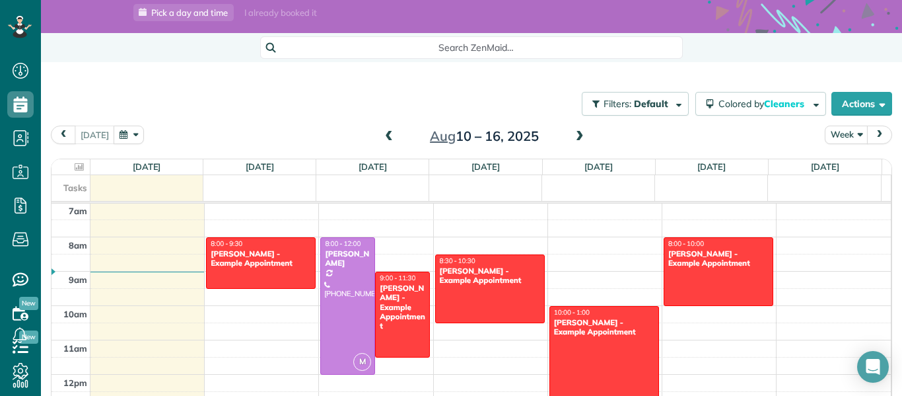
scroll to position [53, 0]
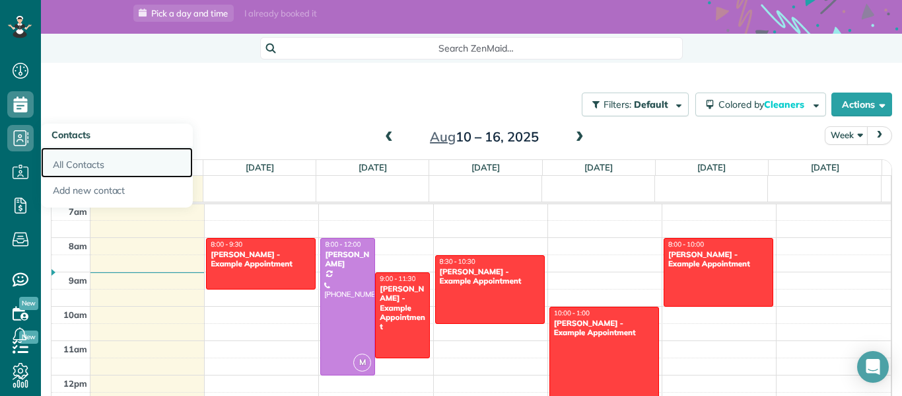
click at [78, 170] on link "All Contacts" at bounding box center [117, 162] width 152 height 30
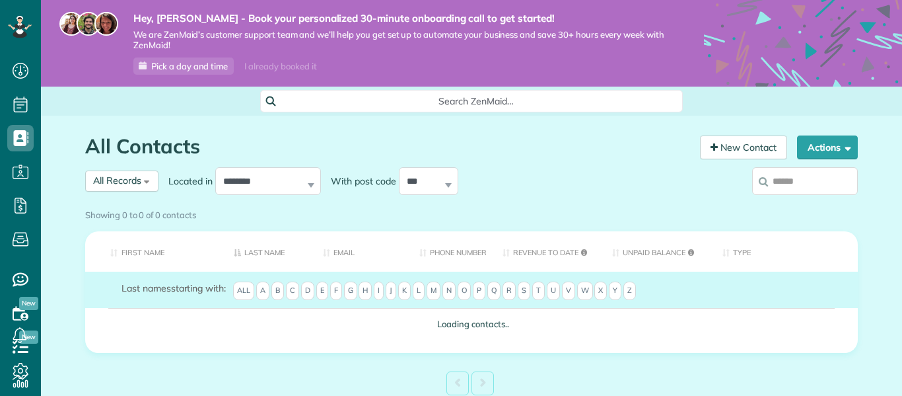
scroll to position [6, 6]
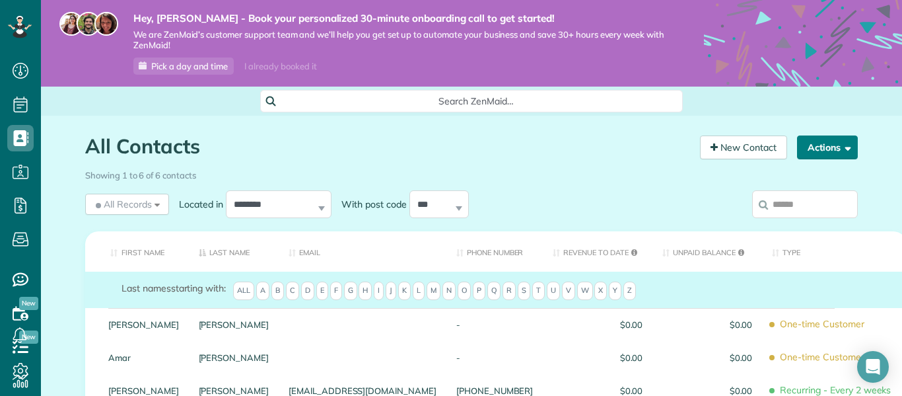
click at [846, 152] on button "Actions" at bounding box center [827, 147] width 61 height 24
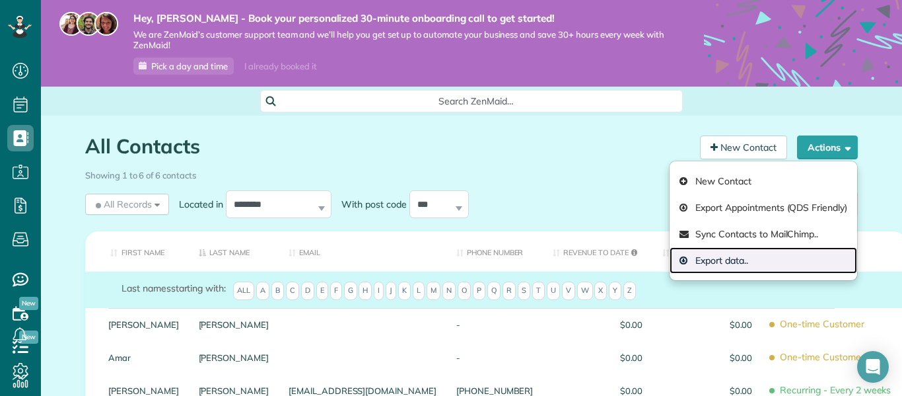
click at [741, 260] on link "Export data.." at bounding box center [764, 260] width 188 height 26
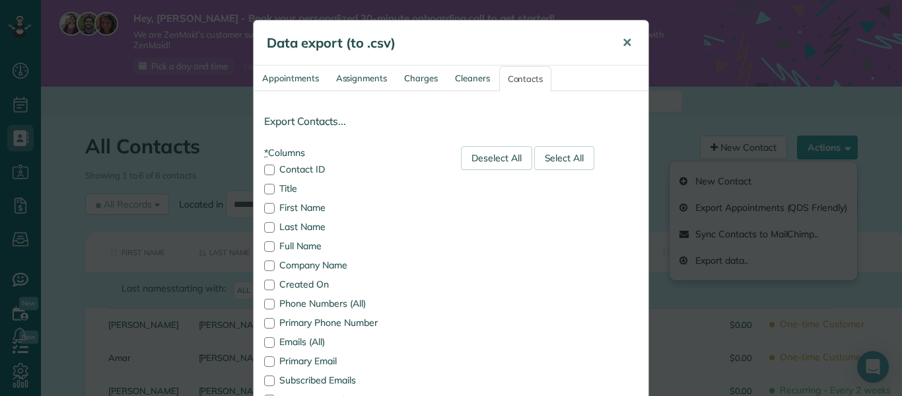
click at [622, 44] on span "✕" at bounding box center [627, 42] width 10 height 15
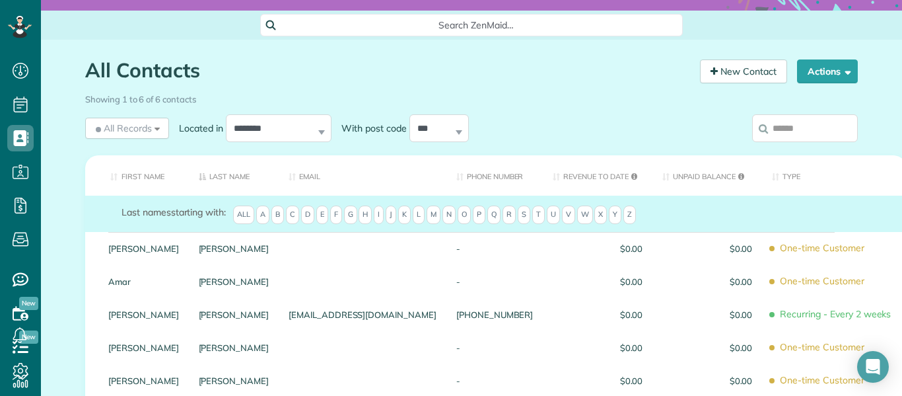
scroll to position [0, 0]
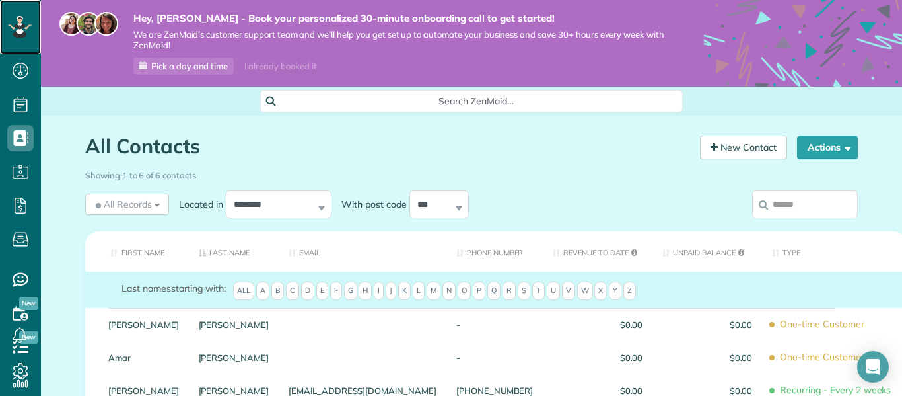
click at [18, 28] on icon at bounding box center [19, 26] width 7 height 5
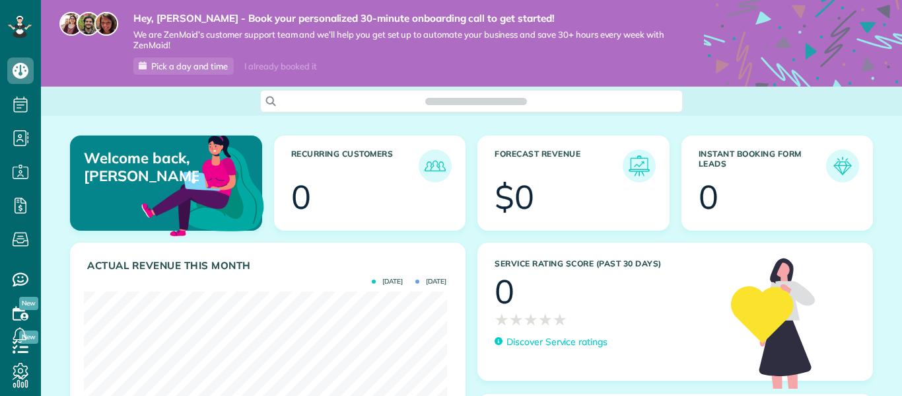
scroll to position [161, 363]
click at [875, 359] on div "Open Intercom Messenger" at bounding box center [873, 366] width 35 height 35
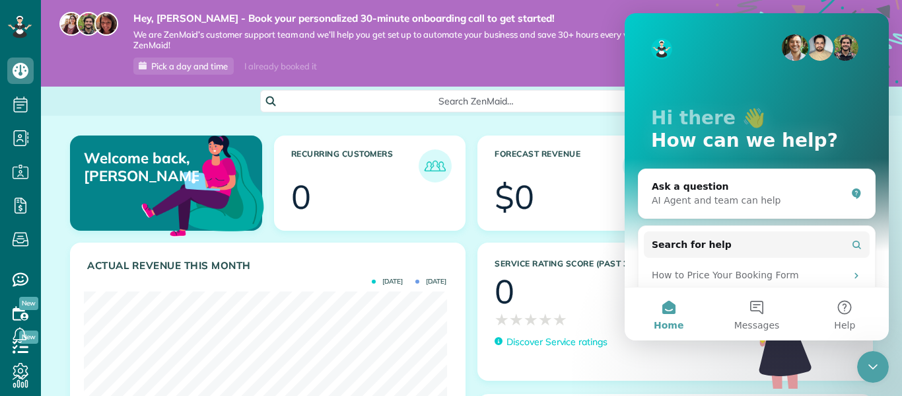
scroll to position [0, 0]
click at [727, 200] on div "AI Agent and team can help" at bounding box center [749, 201] width 194 height 14
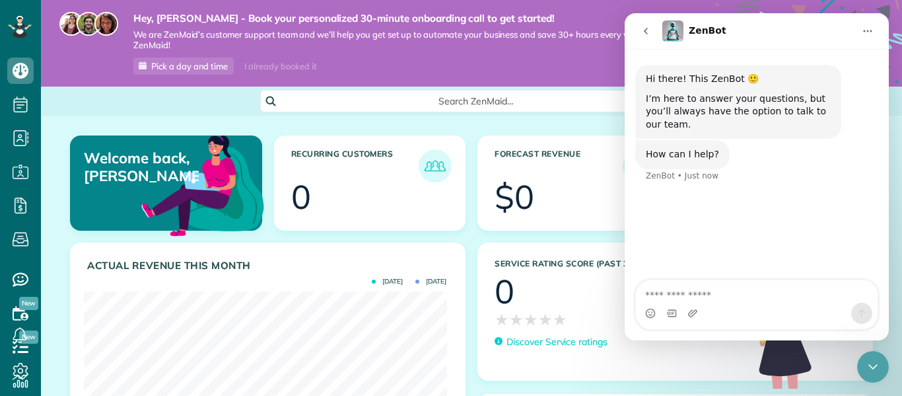
click at [715, 295] on textarea "Ask a question…" at bounding box center [757, 291] width 242 height 22
type textarea "**********"
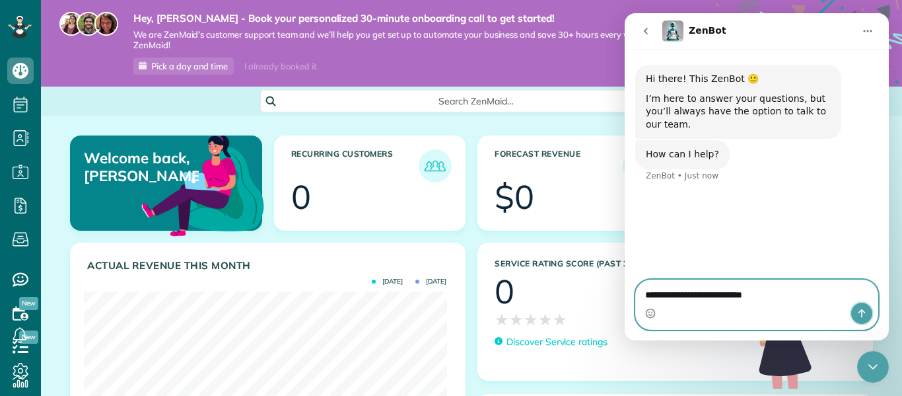
click at [864, 308] on icon "Send a message…" at bounding box center [862, 313] width 11 height 11
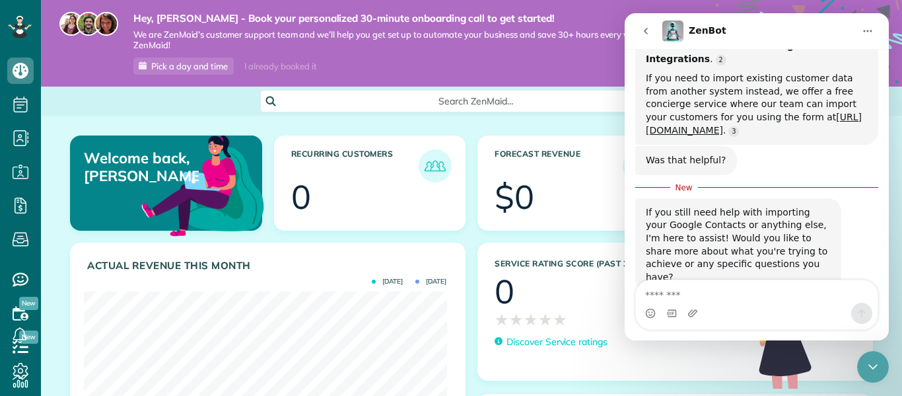
scroll to position [363, 0]
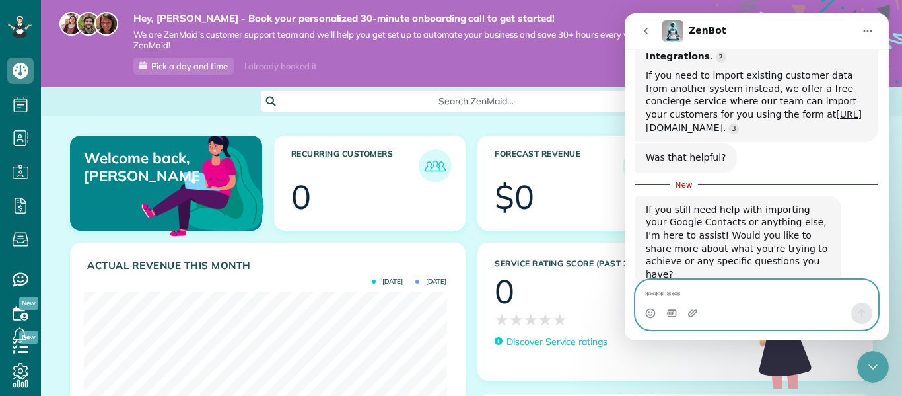
click at [700, 296] on textarea "Message…" at bounding box center [757, 291] width 242 height 22
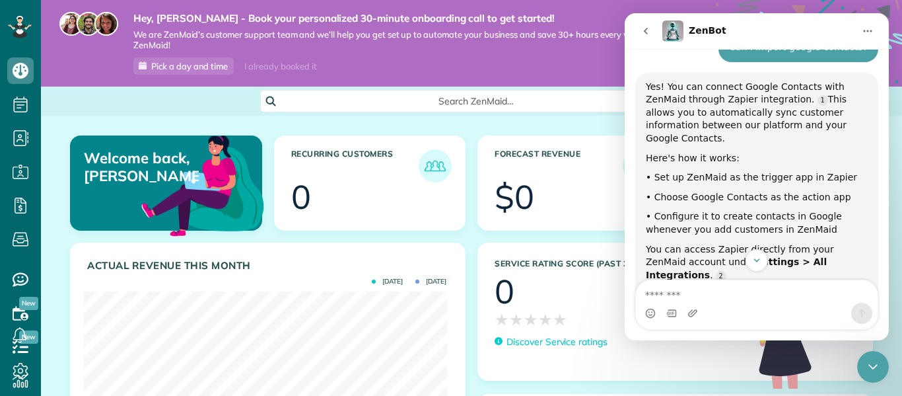
scroll to position [141, 0]
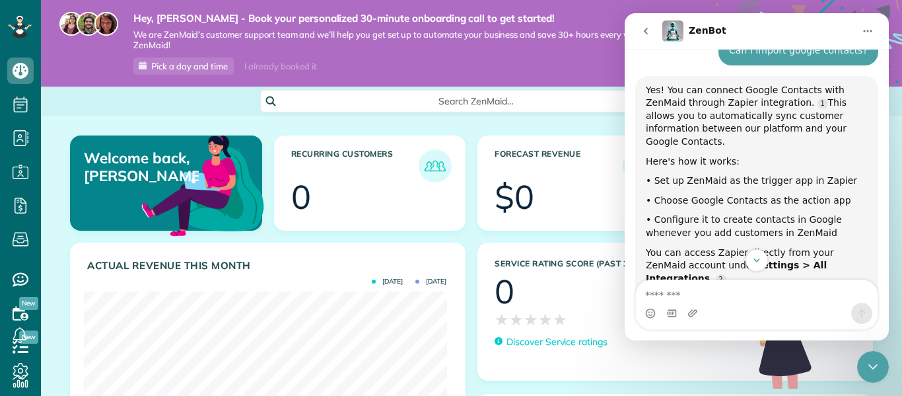
drag, startPoint x: 883, startPoint y: 219, endPoint x: 1514, endPoint y: 149, distance: 635.4
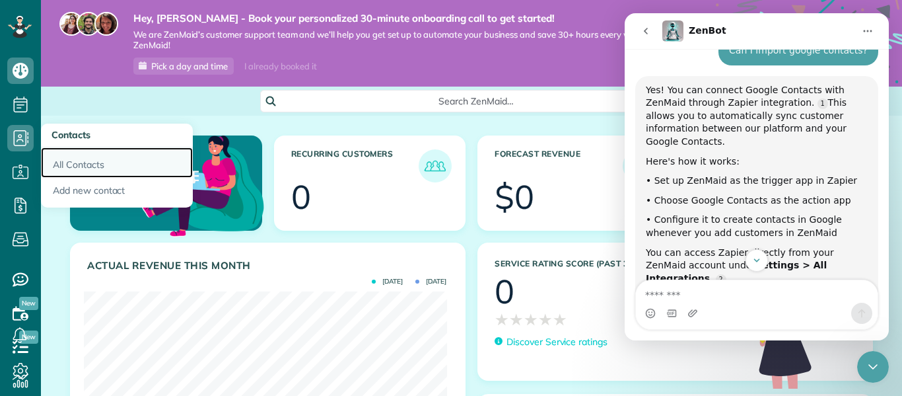
click at [73, 161] on link "All Contacts" at bounding box center [117, 162] width 152 height 30
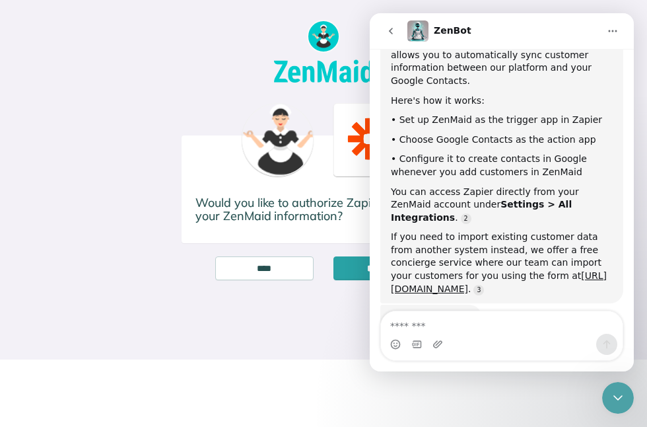
scroll to position [229, 0]
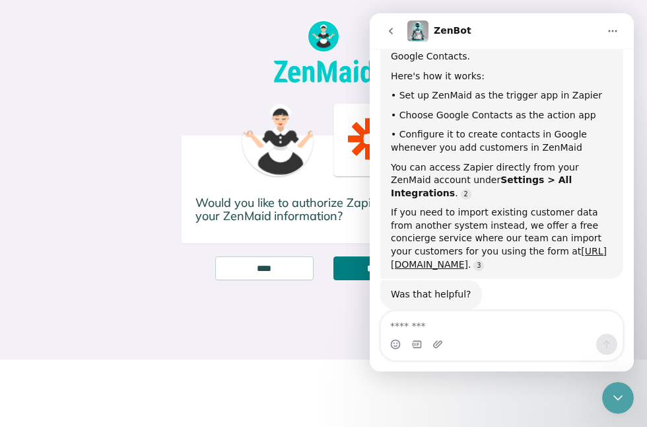
click at [355, 263] on input "*********" at bounding box center [383, 268] width 98 height 24
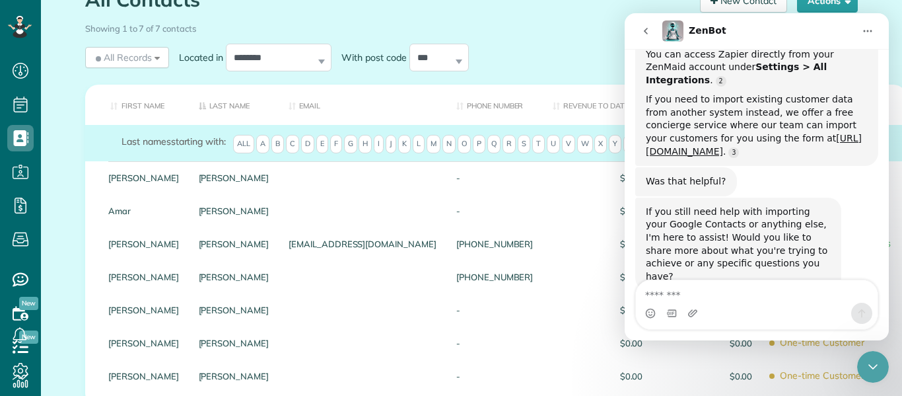
scroll to position [150, 0]
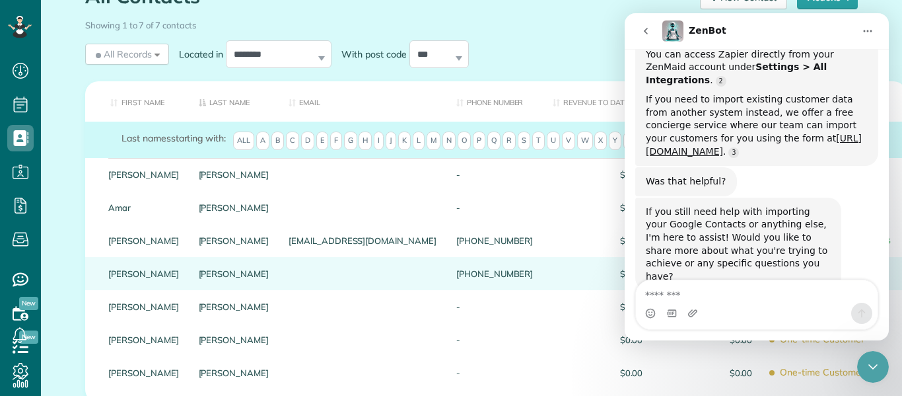
click at [279, 278] on div at bounding box center [363, 273] width 168 height 33
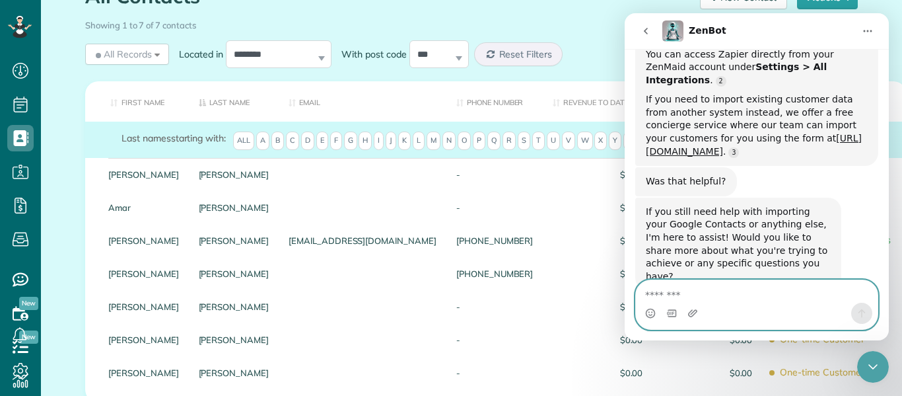
click at [701, 297] on textarea "Message…" at bounding box center [757, 291] width 242 height 22
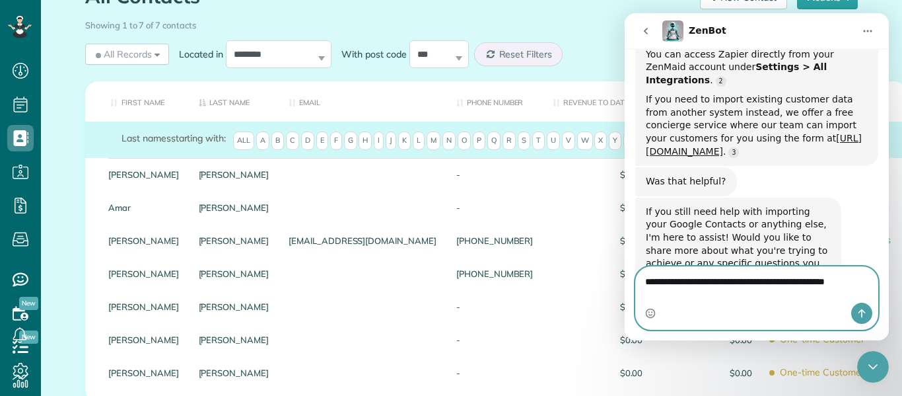
click at [789, 289] on textarea "**********" at bounding box center [757, 278] width 242 height 22
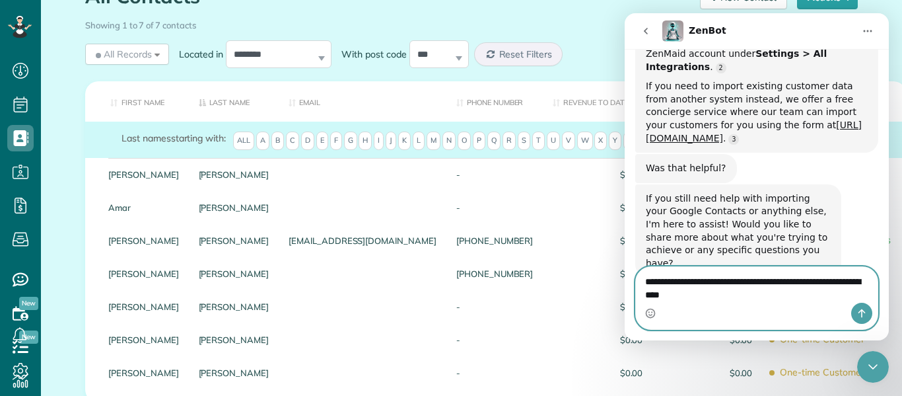
type textarea "**********"
click at [861, 316] on icon "Send a message…" at bounding box center [862, 313] width 11 height 11
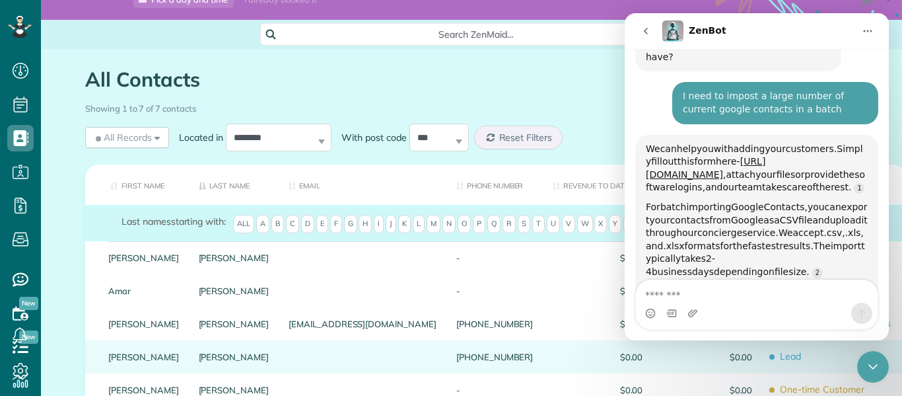
scroll to position [589, 0]
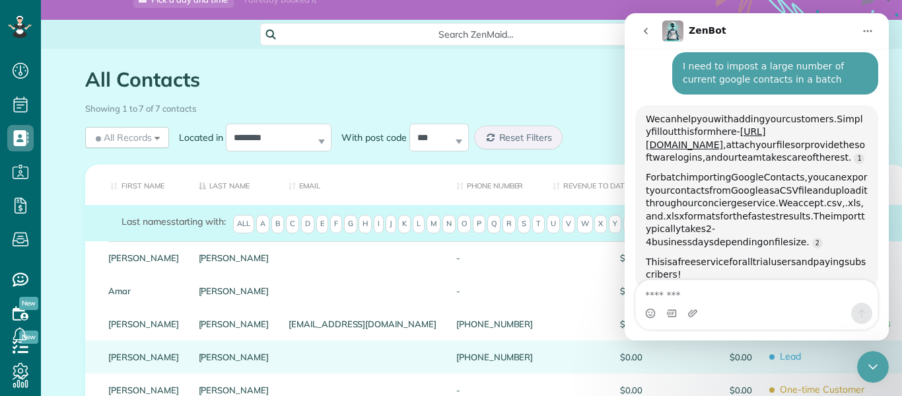
click at [553, 354] on span "$0.00" at bounding box center [598, 356] width 90 height 9
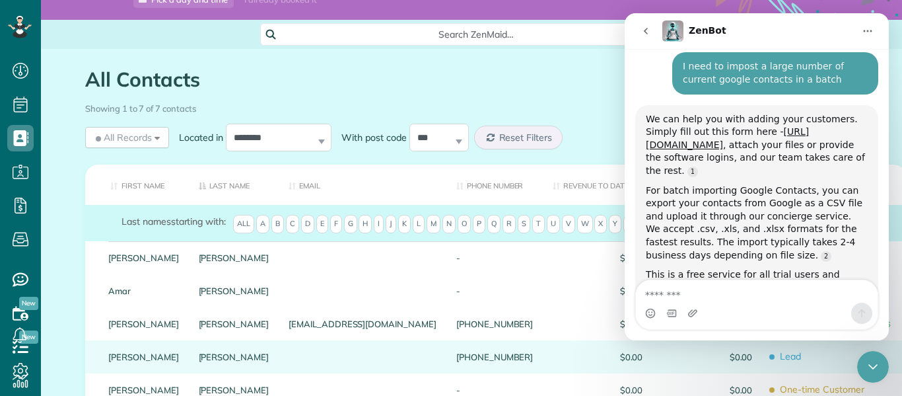
scroll to position [599, 0]
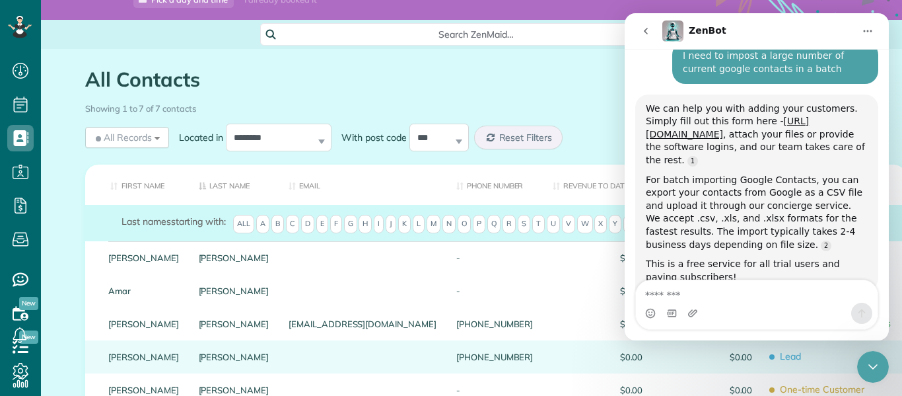
click at [196, 356] on div "Roberts" at bounding box center [234, 356] width 91 height 33
click at [114, 353] on link "Joann" at bounding box center [143, 356] width 71 height 9
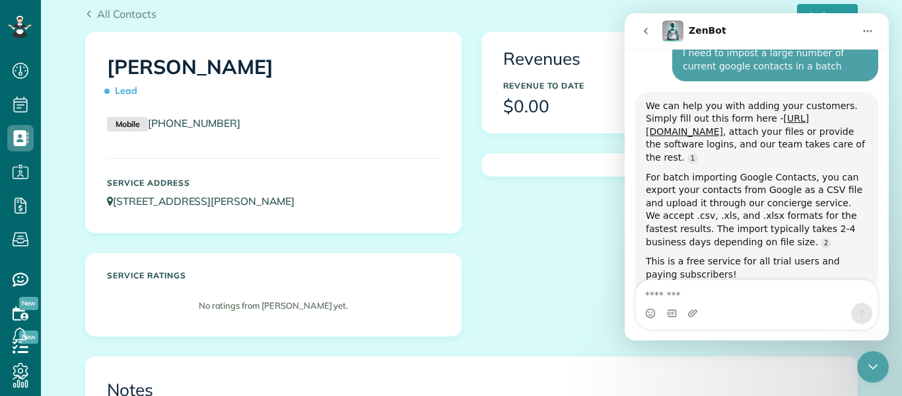
scroll to position [619, 0]
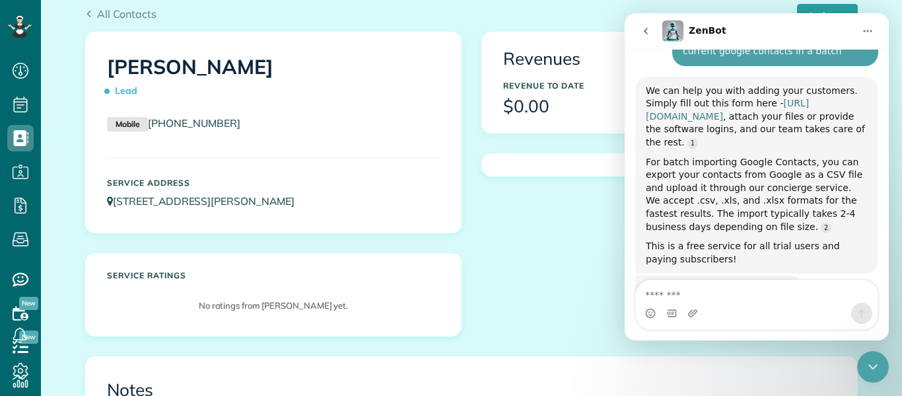
click at [754, 98] on link "https://www.zenmaid.com/concierge-onboarding-form/" at bounding box center [727, 110] width 163 height 24
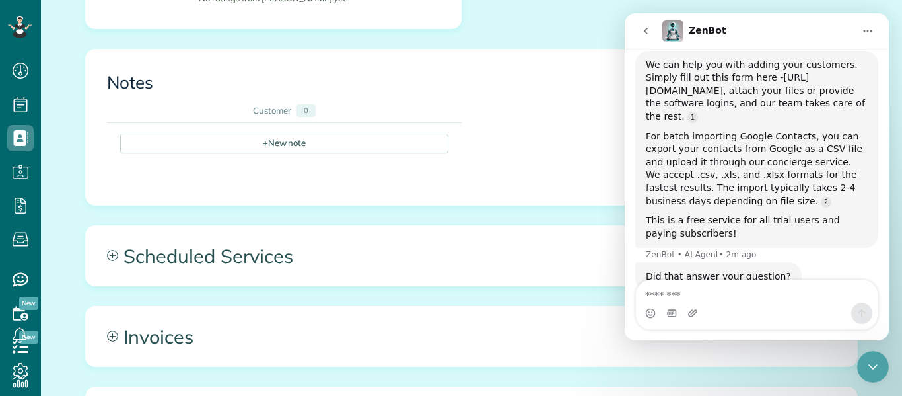
scroll to position [441, 0]
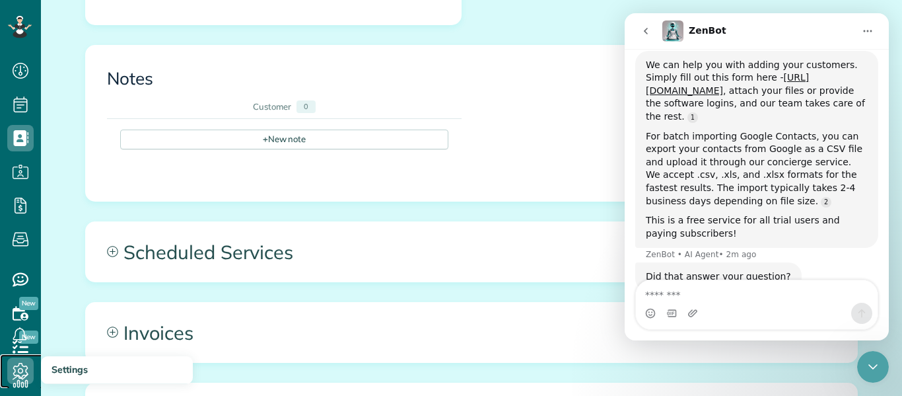
click at [13, 371] on icon at bounding box center [20, 370] width 26 height 26
